Goal: Task Accomplishment & Management: Manage account settings

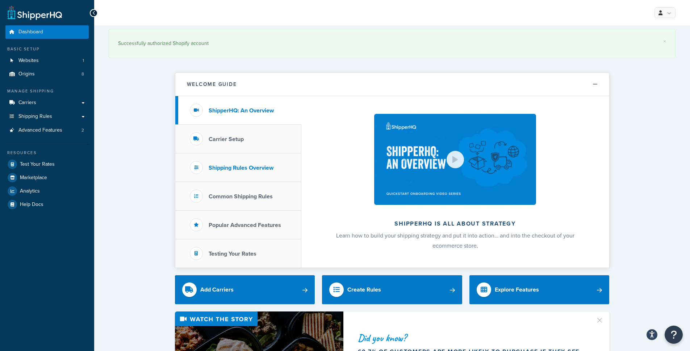
click at [247, 166] on h3 "Shipping Rules Overview" at bounding box center [241, 167] width 65 height 7
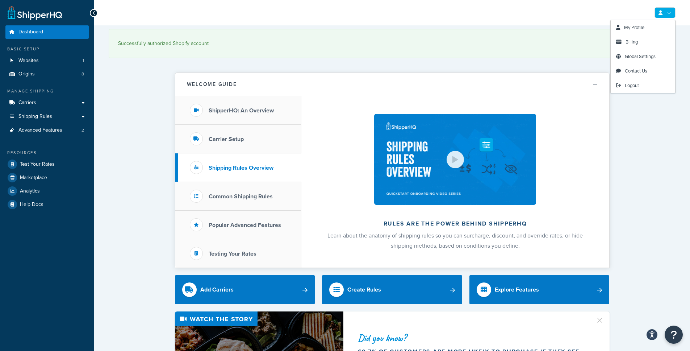
click at [660, 12] on icon at bounding box center [661, 13] width 4 height 5
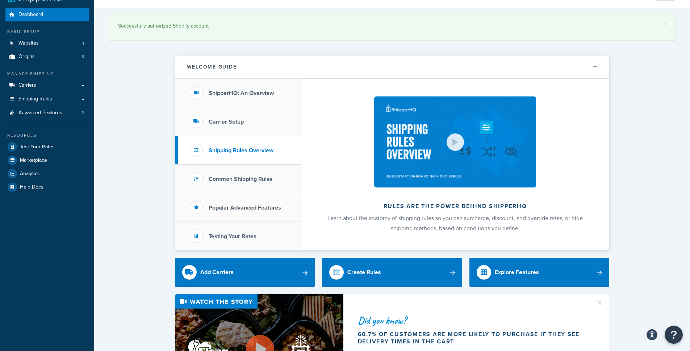
scroll to position [21, 0]
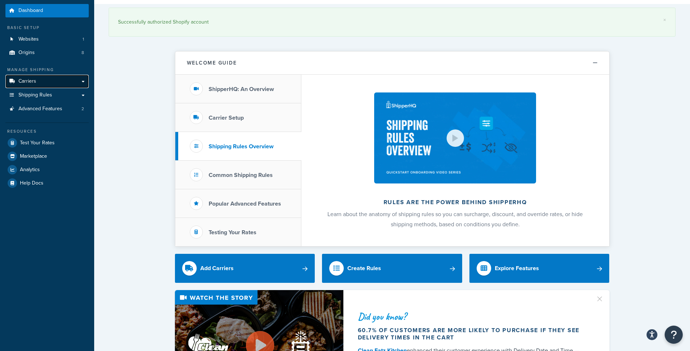
click at [85, 81] on link "Carriers" at bounding box center [46, 81] width 83 height 13
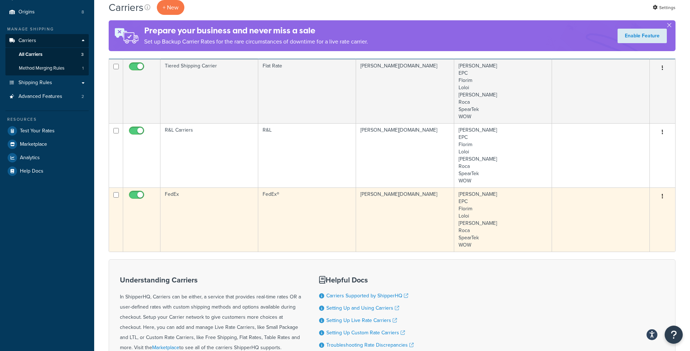
scroll to position [64, 0]
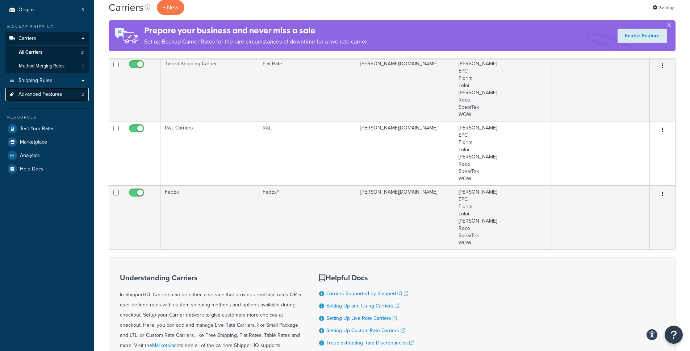
click at [62, 93] on link "Advanced Features 2" at bounding box center [46, 94] width 83 height 13
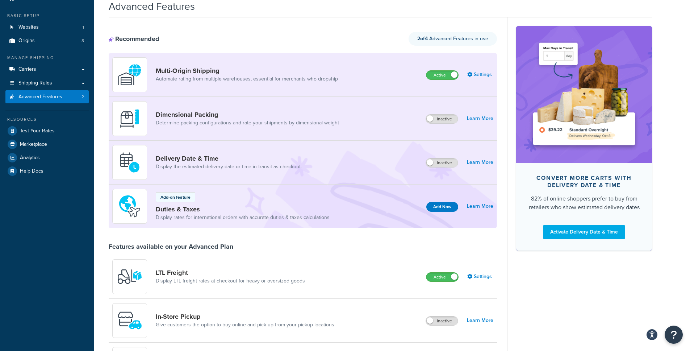
scroll to position [13, 0]
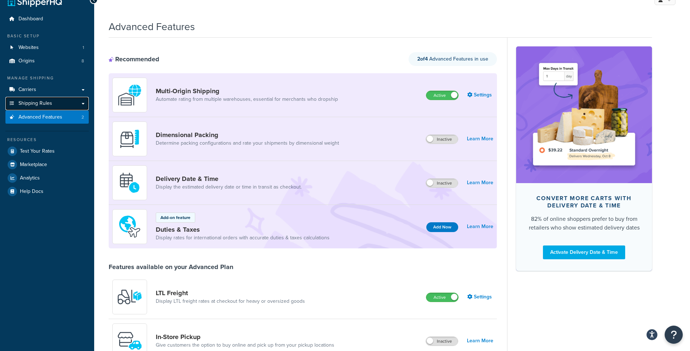
click at [71, 105] on link "Shipping Rules" at bounding box center [46, 103] width 83 height 13
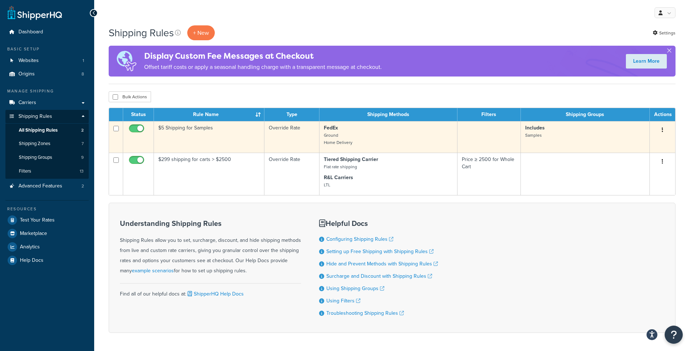
click at [664, 129] on button "button" at bounding box center [662, 130] width 10 height 12
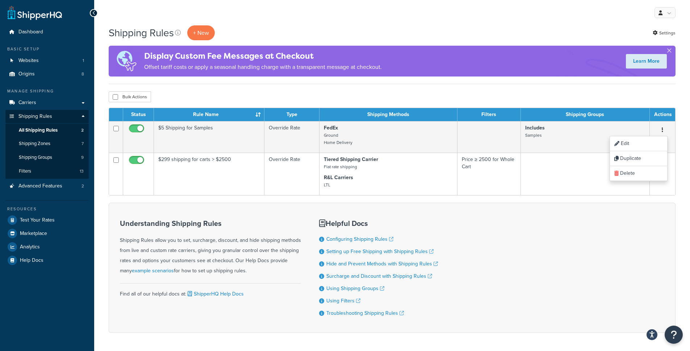
click at [556, 226] on div "Understanding Shipping Rules Shipping Rules allow you to set, surcharge, discou…" at bounding box center [392, 267] width 567 height 130
click at [51, 140] on link "Shipping Zones 7" at bounding box center [46, 143] width 83 height 13
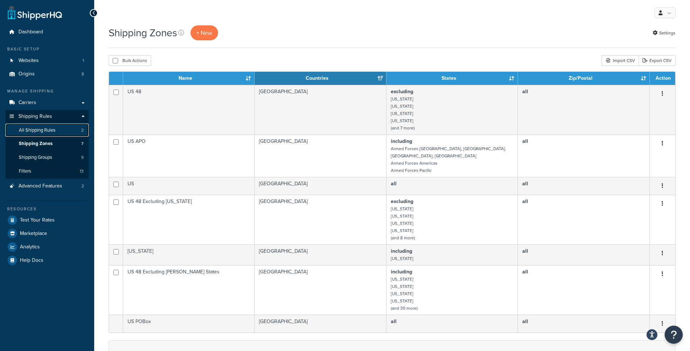
click at [52, 135] on link "All Shipping Rules 2" at bounding box center [46, 130] width 83 height 13
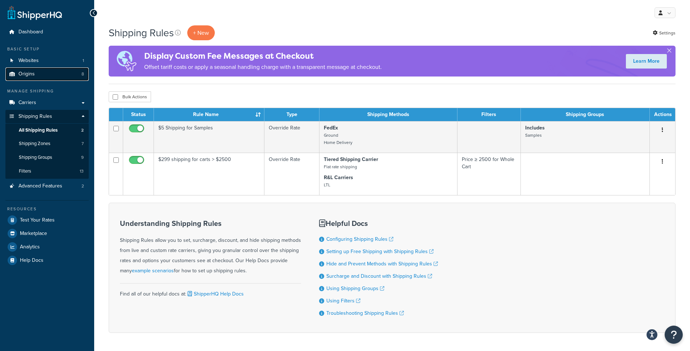
click at [61, 73] on link "Origins 8" at bounding box center [46, 73] width 83 height 13
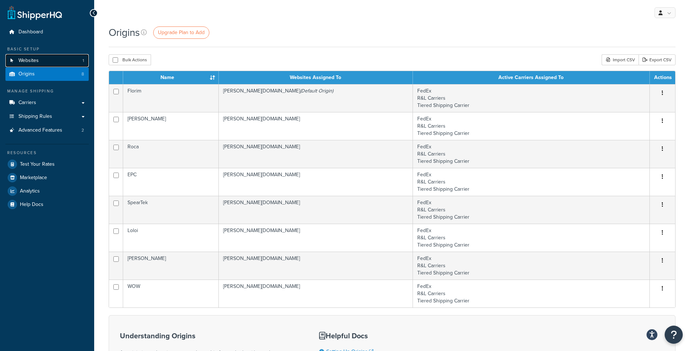
click at [41, 61] on link "Websites 1" at bounding box center [46, 60] width 83 height 13
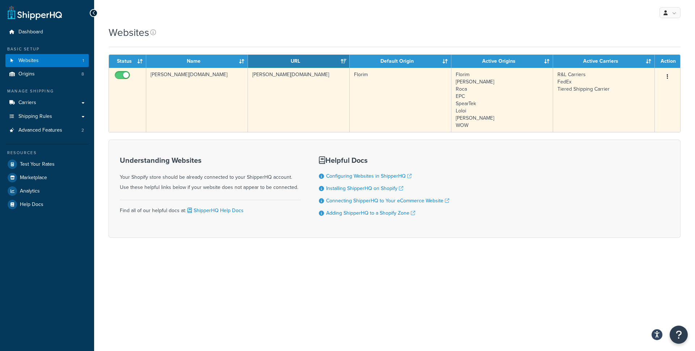
click at [668, 78] on icon "button" at bounding box center [667, 76] width 1 height 5
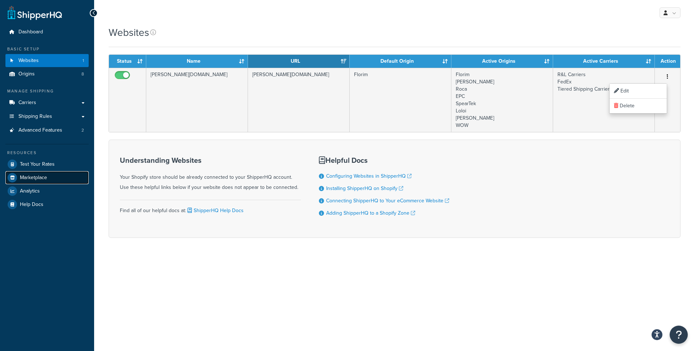
click at [33, 175] on span "Marketplace" at bounding box center [33, 178] width 27 height 6
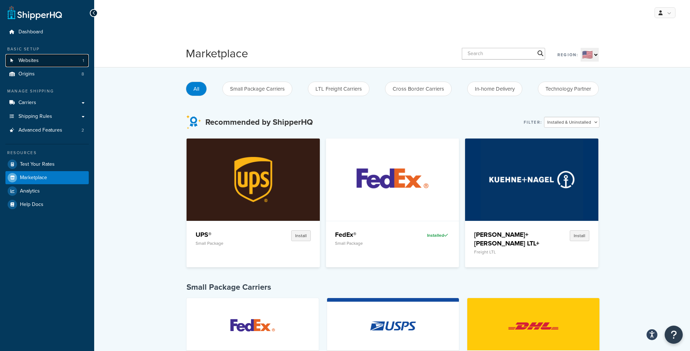
click at [49, 64] on link "Websites 1" at bounding box center [46, 60] width 83 height 13
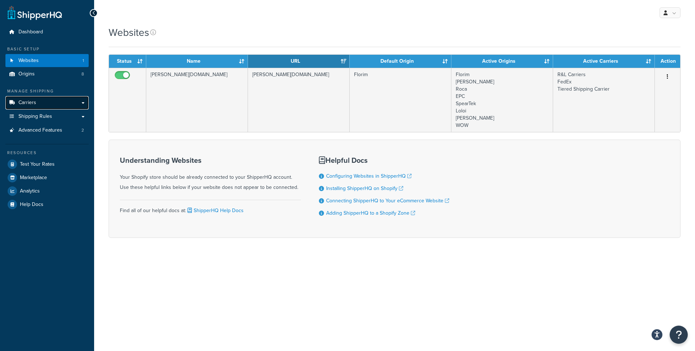
click at [41, 102] on link "Carriers" at bounding box center [46, 102] width 83 height 13
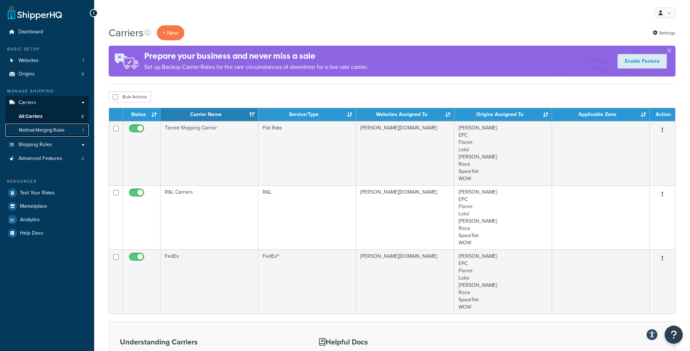
click at [71, 130] on link "Method Merging Rules 1" at bounding box center [46, 130] width 83 height 13
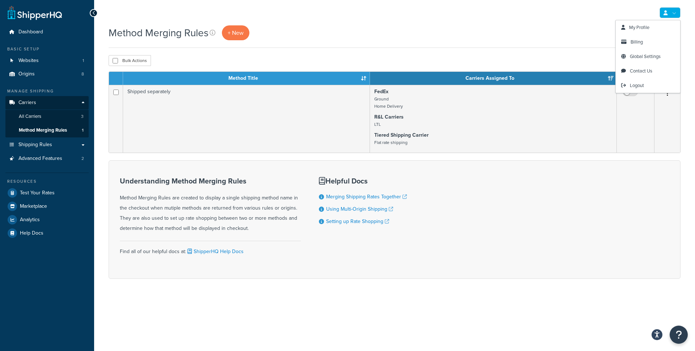
click at [665, 16] on link at bounding box center [670, 12] width 21 height 11
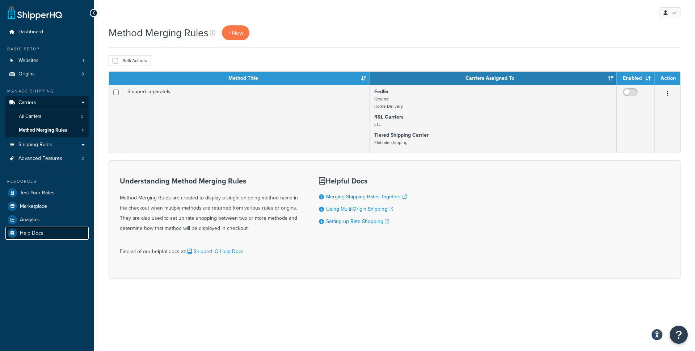
click at [23, 230] on span "Help Docs" at bounding box center [32, 233] width 24 height 6
click at [73, 118] on link "All Carriers 3" at bounding box center [46, 116] width 83 height 13
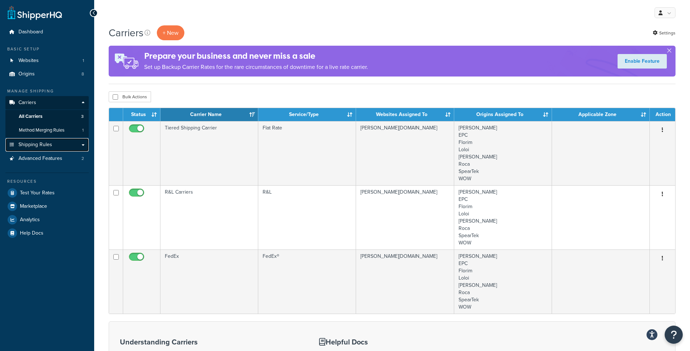
click at [54, 145] on link "Shipping Rules" at bounding box center [46, 144] width 83 height 13
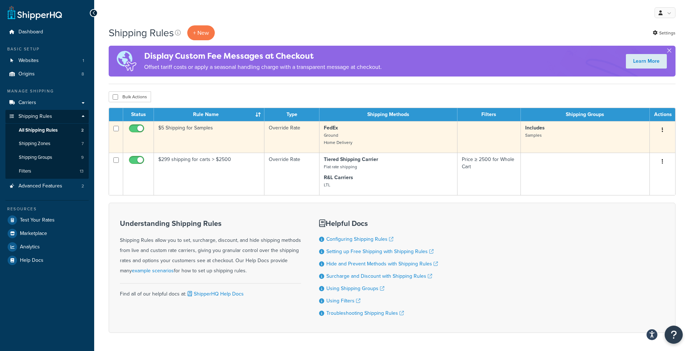
click at [580, 134] on p "Includes Samples" at bounding box center [585, 131] width 120 height 14
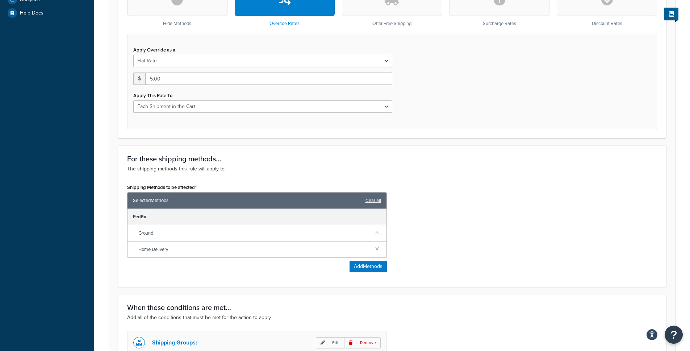
scroll to position [246, 0]
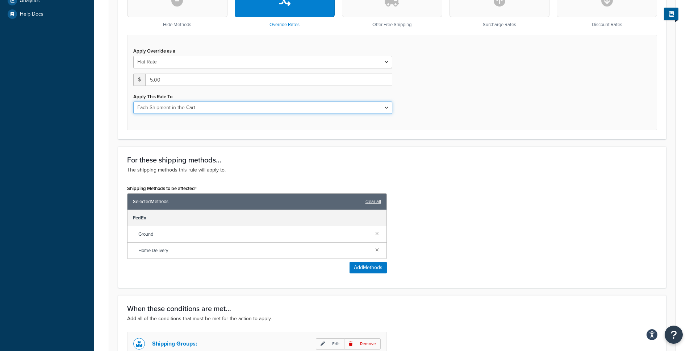
click at [315, 106] on select "Each Shipment in the Cart Each Origin in the Cart Each Shipping Group in the Ca…" at bounding box center [262, 107] width 259 height 12
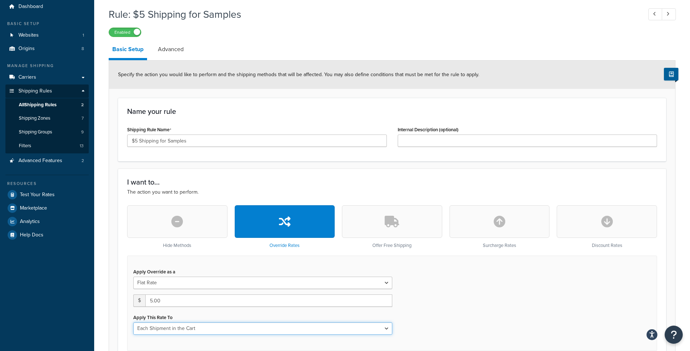
scroll to position [0, 0]
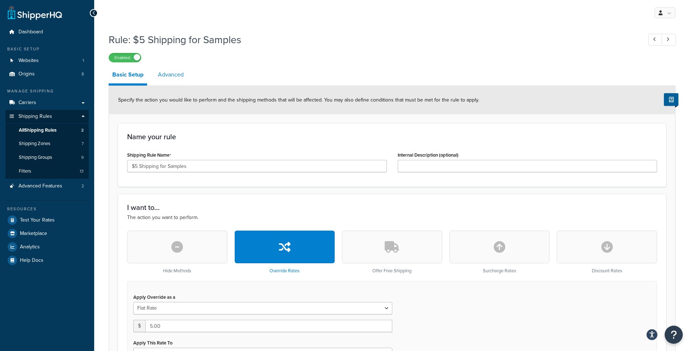
click at [178, 78] on link "Advanced" at bounding box center [170, 74] width 33 height 17
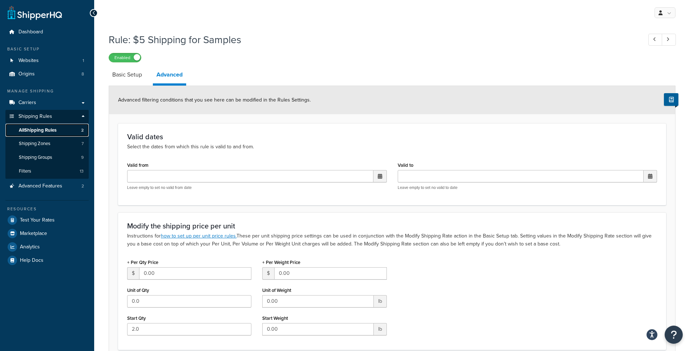
click at [47, 129] on span "All Shipping Rules" at bounding box center [38, 130] width 38 height 6
click at [125, 72] on link "Basic Setup" at bounding box center [127, 74] width 37 height 17
